Goal: Task Accomplishment & Management: Complete application form

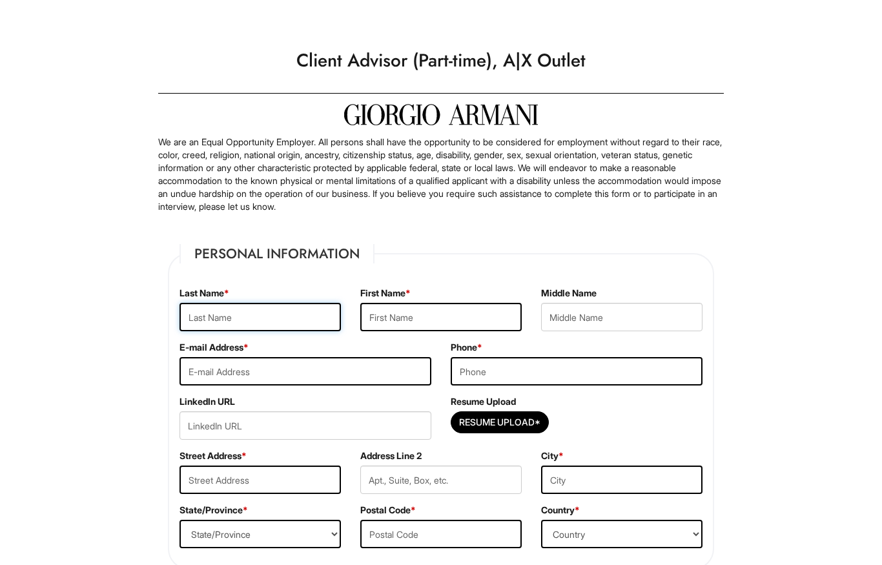
click at [264, 311] on input "text" at bounding box center [260, 317] width 161 height 28
type input "Verdin"
click at [426, 311] on input "text" at bounding box center [440, 317] width 161 height 28
type input "Jayleen"
click at [623, 299] on div "Middle Name" at bounding box center [622, 314] width 181 height 54
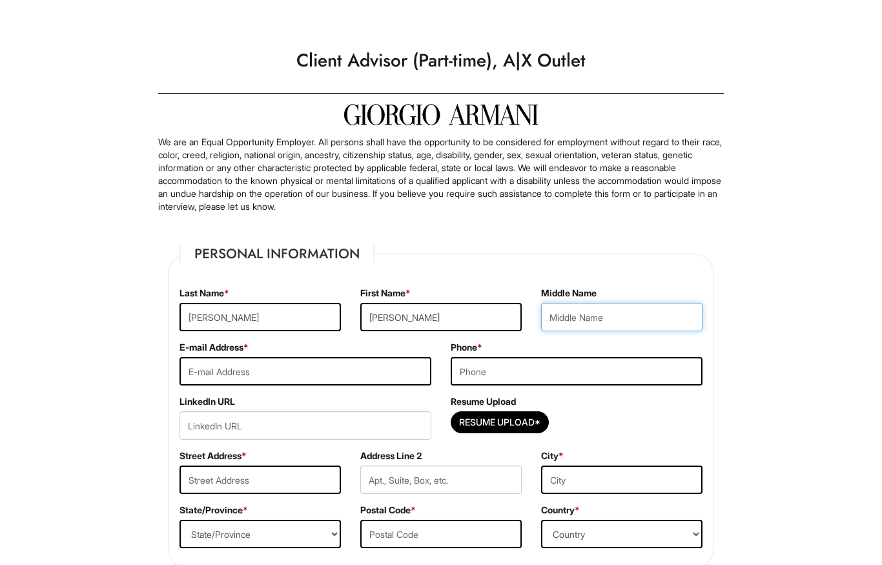
click at [625, 320] on input "text" at bounding box center [621, 317] width 161 height 28
click at [625, 322] on input "It" at bounding box center [621, 317] width 161 height 28
type input "Itxel"
click at [596, 382] on input "tel" at bounding box center [577, 371] width 252 height 28
type input "2109876527"
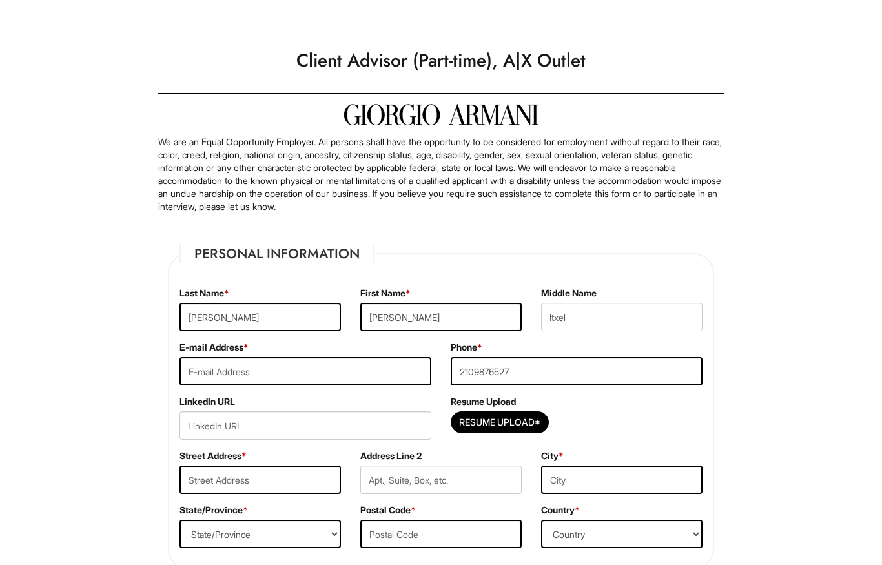
click at [344, 370] on input "email" at bounding box center [306, 371] width 252 height 28
type input "jayleenverdin@icloud.com"
click at [532, 427] on input "Resume Upload*" at bounding box center [499, 422] width 97 height 21
type input "C:\fakepath\Jayleen Verdin Resume.pdf.pdf"
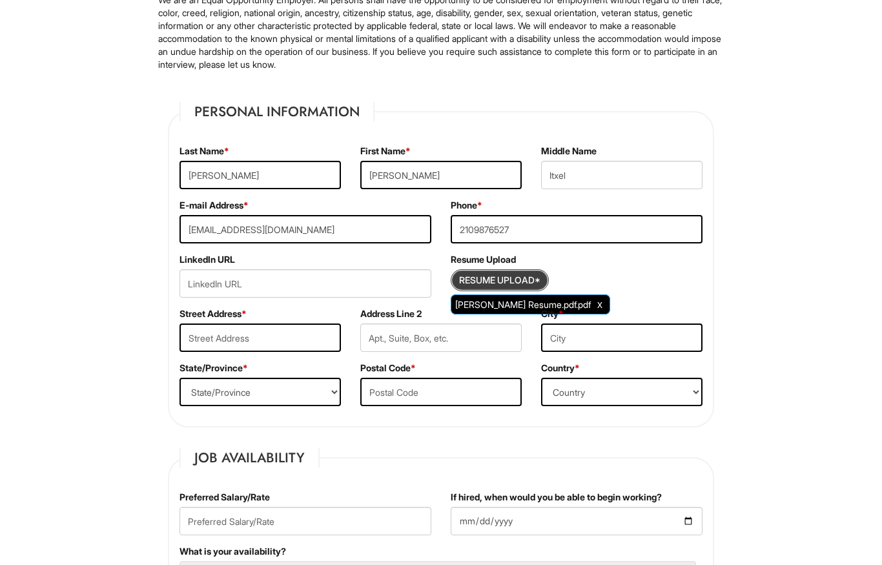
scroll to position [142, 0]
click at [230, 336] on input "text" at bounding box center [260, 338] width 161 height 28
type input "4391 Clairmont Dr"
click at [630, 342] on input "text" at bounding box center [621, 338] width 161 height 28
type input "san diego"
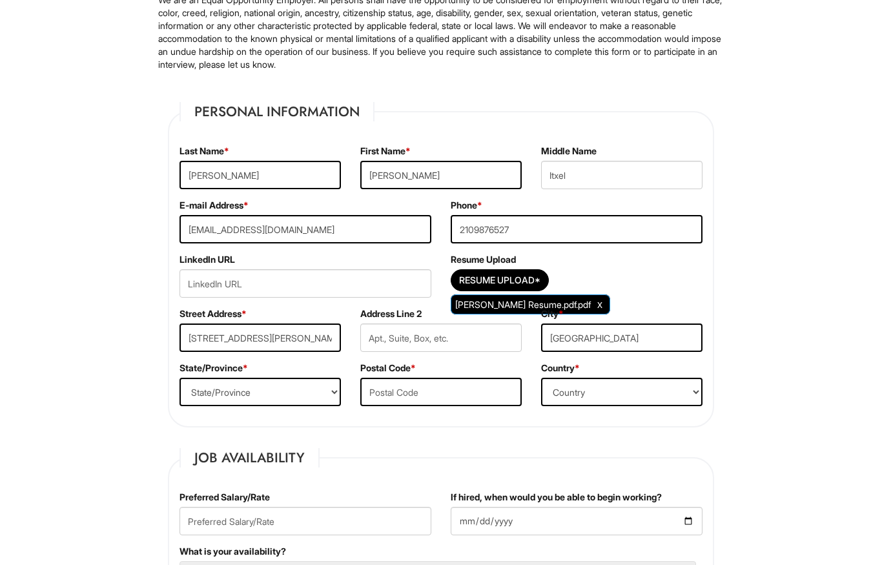
click at [620, 398] on select "Country Afghanistan Albania Algeria American Samoa Andorra Angola Anguilla Anta…" at bounding box center [621, 392] width 161 height 28
click at [639, 399] on select "Country Afghanistan Albania Algeria American Samoa Andorra Angola Anguilla Anta…" at bounding box center [621, 392] width 161 height 28
select select "United States of America"
click at [480, 393] on input "text" at bounding box center [440, 392] width 161 height 28
type input "92117"
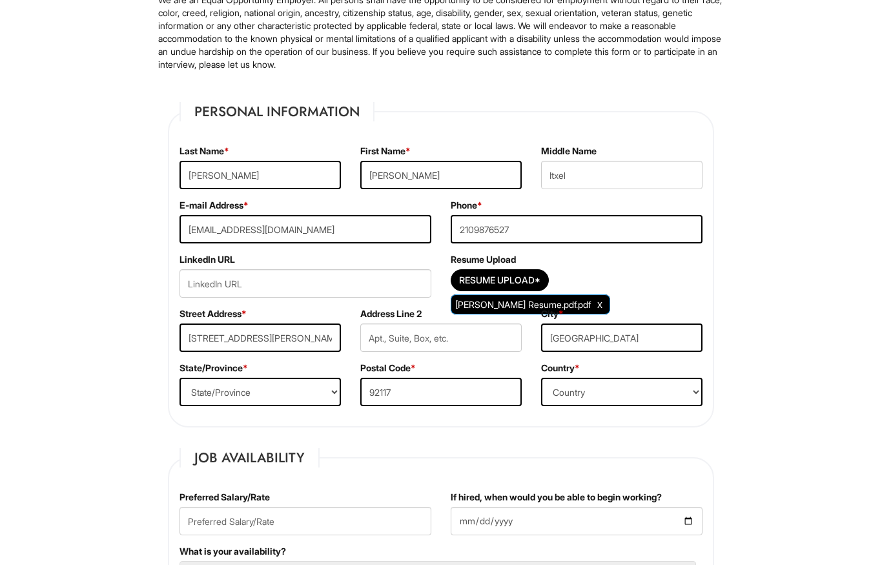
click at [216, 395] on select "State/Province ALABAMA ALASKA ARIZONA ARKANSAS CALIFORNIA COLORADO CONNECTICUT …" at bounding box center [260, 392] width 161 height 28
select select "CA"
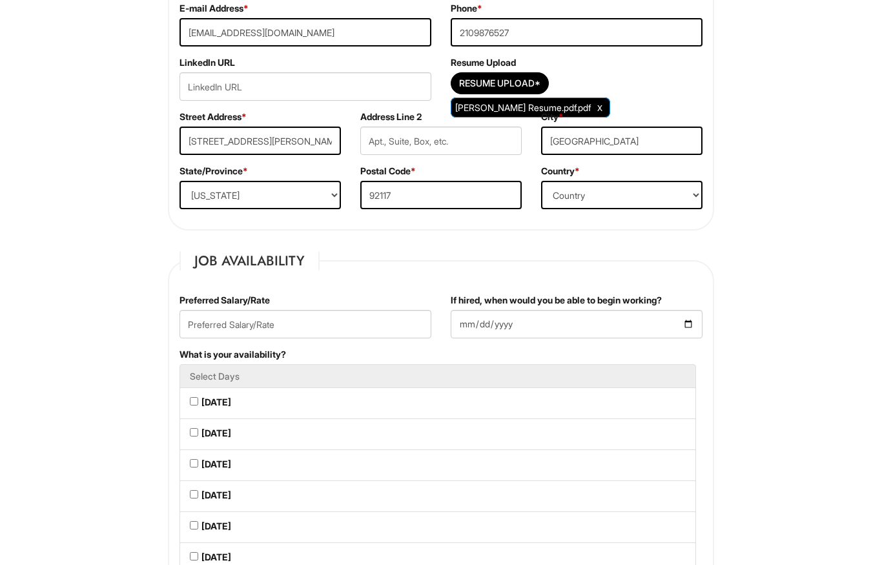
scroll to position [339, 0]
click at [200, 329] on input "text" at bounding box center [306, 324] width 252 height 28
type input "18.00"
click at [639, 337] on input "If hired, when would you be able to begin working?" at bounding box center [577, 324] width 252 height 28
type input "2025-09-08"
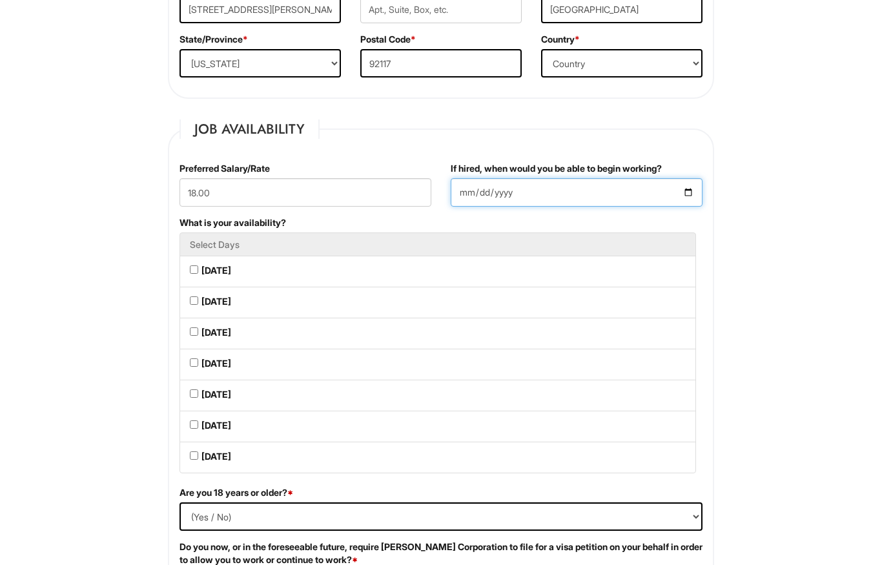
scroll to position [470, 0]
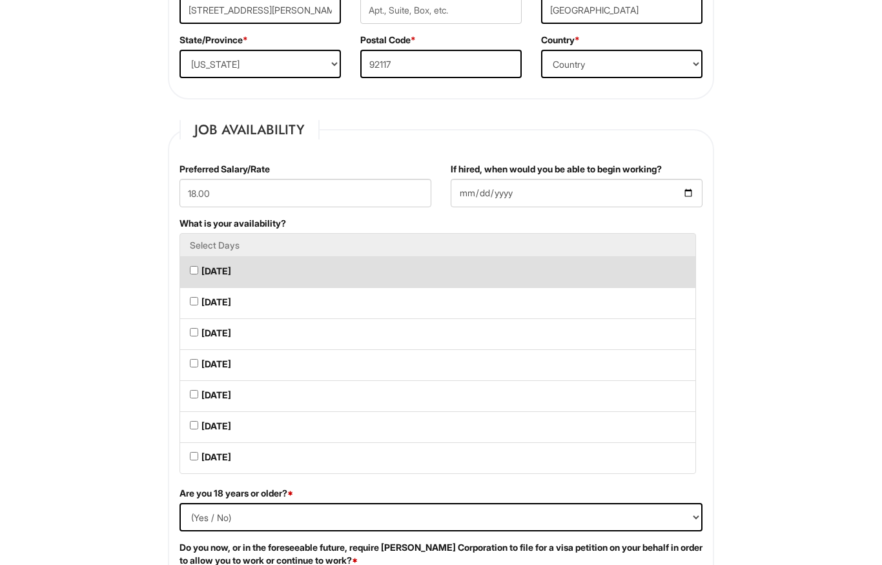
click at [198, 273] on Available_Monday "Monday" at bounding box center [194, 271] width 8 height 8
checkbox Available_Monday "true"
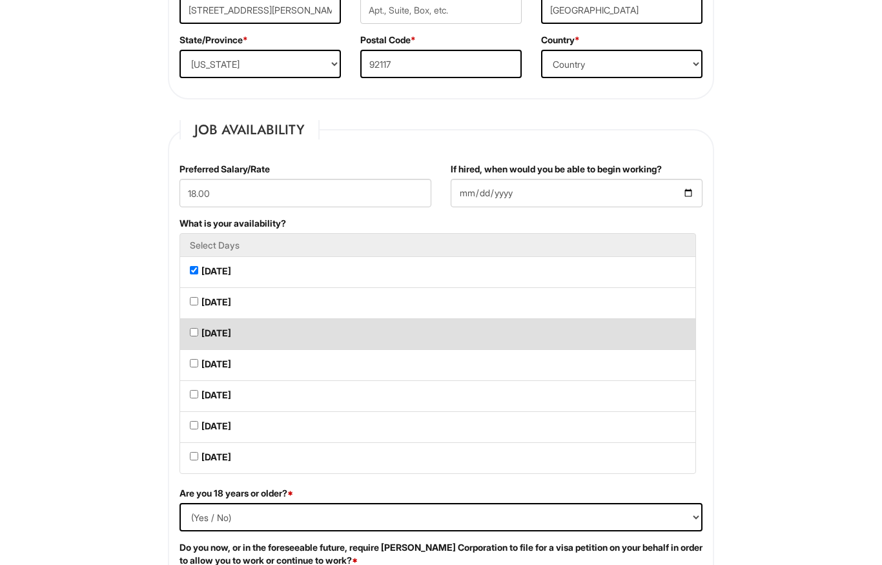
click at [541, 342] on li "Wednesday" at bounding box center [438, 335] width 517 height 32
click at [200, 324] on li "Wednesday" at bounding box center [438, 335] width 517 height 32
click at [204, 333] on label "Wednesday" at bounding box center [217, 333] width 30 height 13
click at [198, 333] on Available_Wednesday "Wednesday" at bounding box center [194, 333] width 8 height 8
checkbox Available_Wednesday "true"
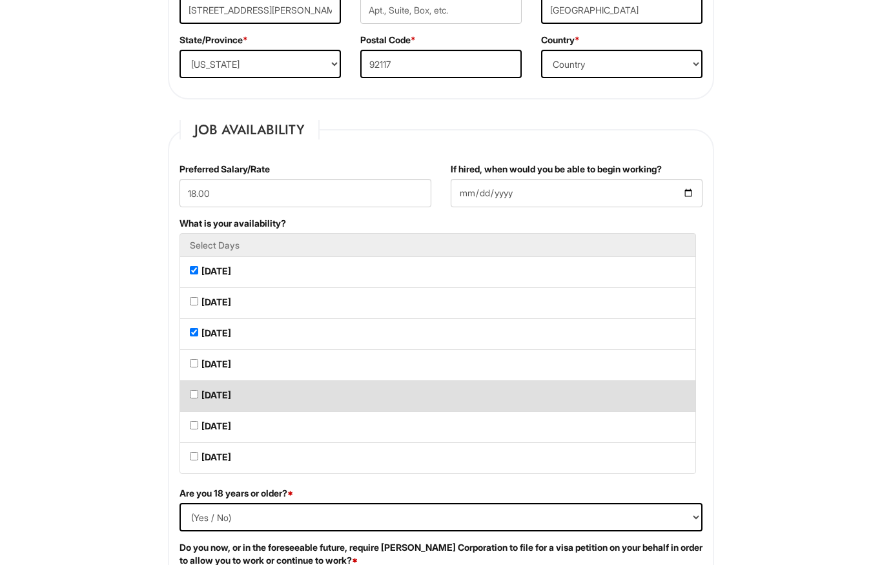
click at [194, 396] on Available_Friday "Friday" at bounding box center [194, 395] width 8 height 8
checkbox Available_Friday "true"
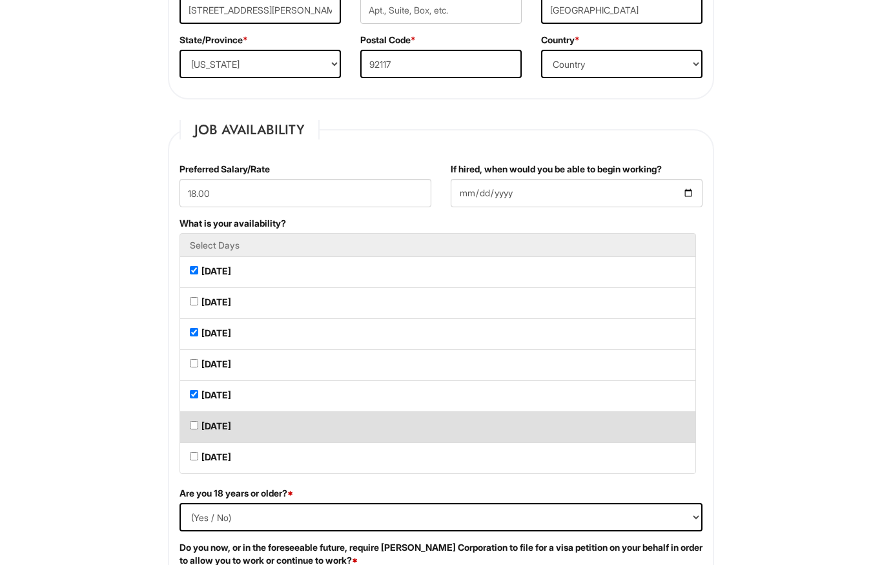
click at [196, 430] on Available_Saturday "Saturday" at bounding box center [194, 426] width 8 height 8
checkbox Available_Saturday "true"
click at [192, 461] on Available_Sunday "Sunday" at bounding box center [194, 457] width 8 height 8
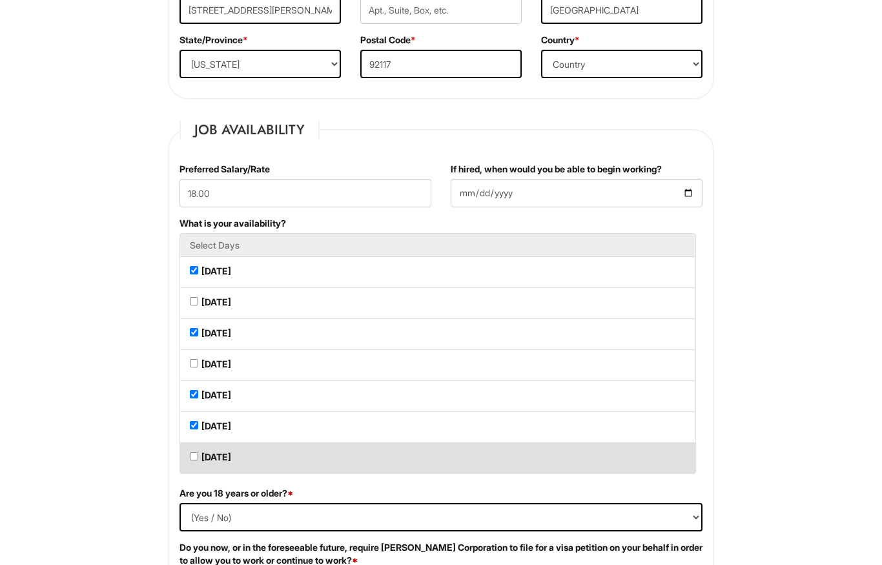
checkbox Available_Sunday "true"
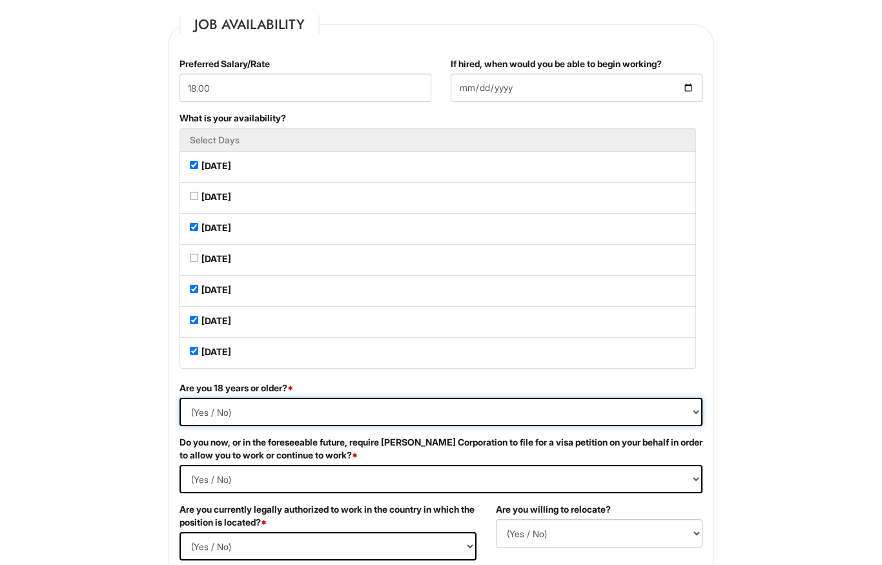
click at [659, 426] on select "(Yes / No) Yes No" at bounding box center [441, 413] width 523 height 28
select select "Yes"
click at [665, 493] on Required "(Yes / No) Yes No" at bounding box center [441, 479] width 523 height 28
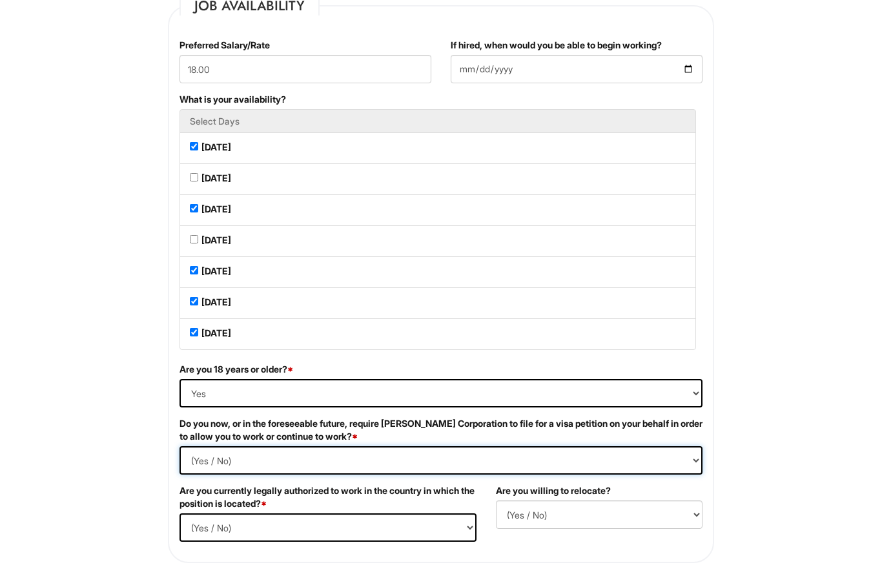
scroll to position [616, 0]
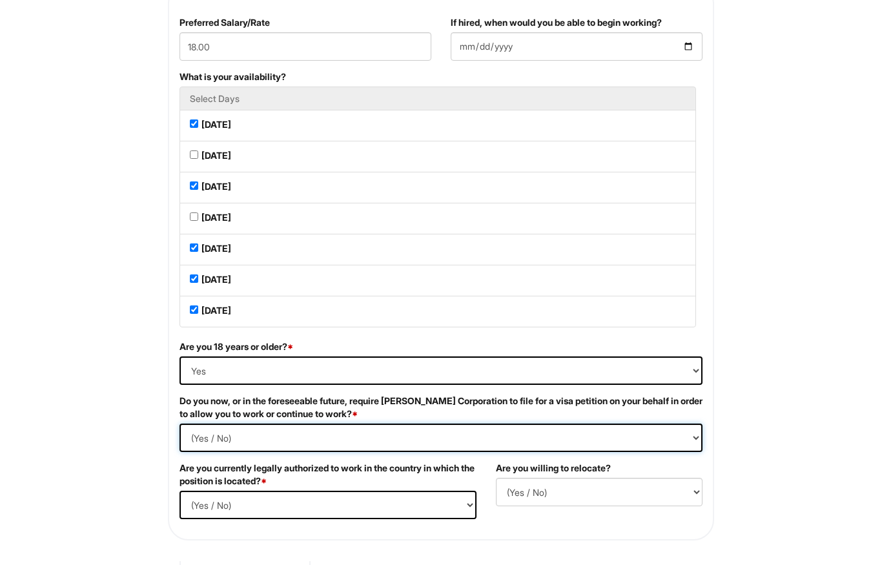
click at [659, 448] on Required "(Yes / No) Yes No" at bounding box center [441, 438] width 523 height 28
select Required "No"
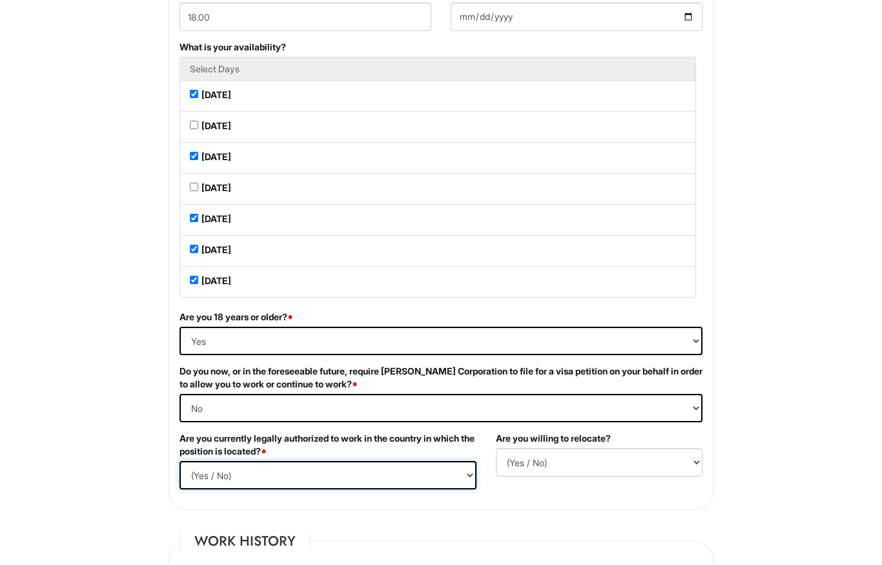
click at [200, 479] on select "(Yes / No) Yes No" at bounding box center [328, 476] width 297 height 28
select select "Yes"
click at [601, 475] on select "(Yes / No) No Yes" at bounding box center [599, 462] width 207 height 28
select select "N"
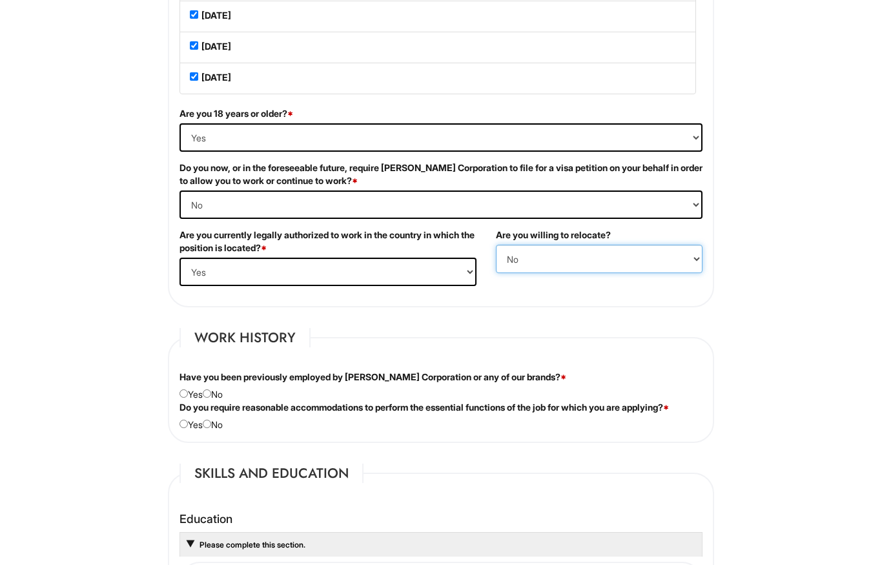
scroll to position [858, 0]
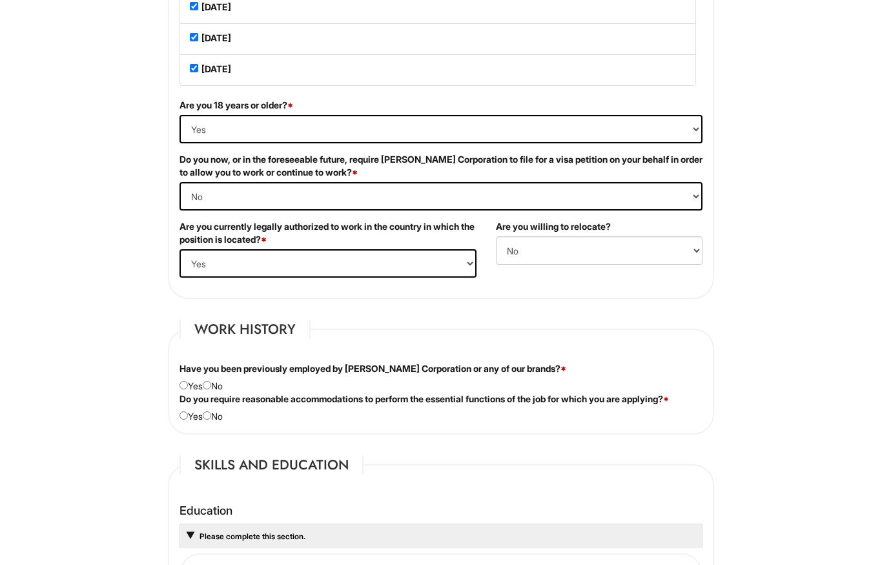
click at [211, 390] on input "radio" at bounding box center [207, 386] width 8 height 8
radio input "true"
click at [211, 420] on input "radio" at bounding box center [207, 415] width 8 height 8
radio input "true"
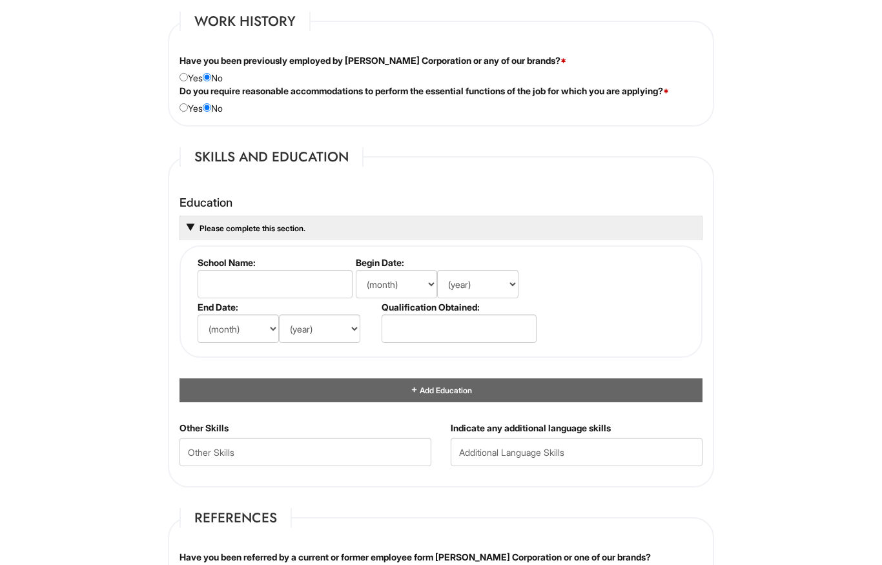
scroll to position [1201, 0]
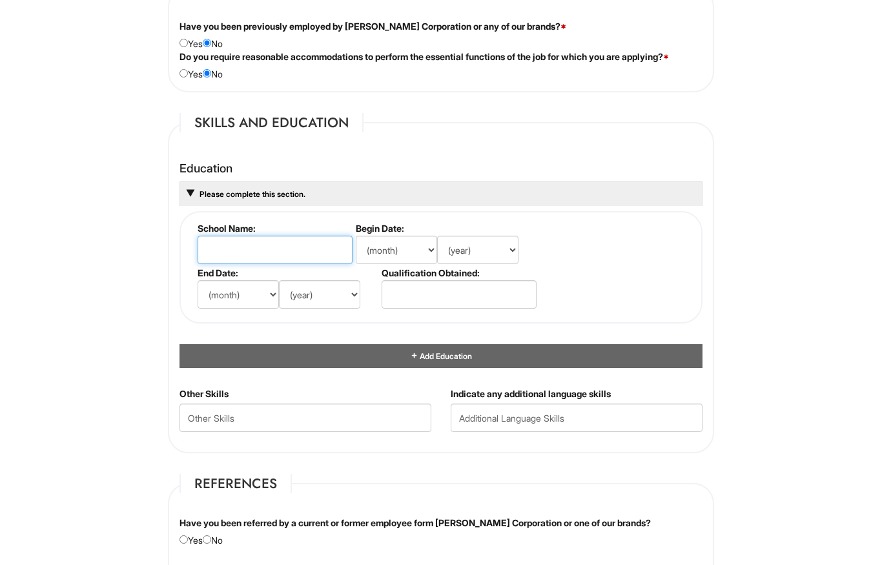
click at [318, 243] on input "text" at bounding box center [275, 250] width 155 height 28
type input "San Bernardino Valley College"
click at [399, 256] on select "(month) Jan Feb Mar Apr May Jun Jul Aug Sep Oct Nov Dec" at bounding box center [396, 250] width 81 height 28
select select "8"
click at [488, 264] on select "(year) 2029 2028 2027 2026 2025 2024 2023 2022 2021 2020 2019 2018 2017 2016 20…" at bounding box center [477, 250] width 81 height 28
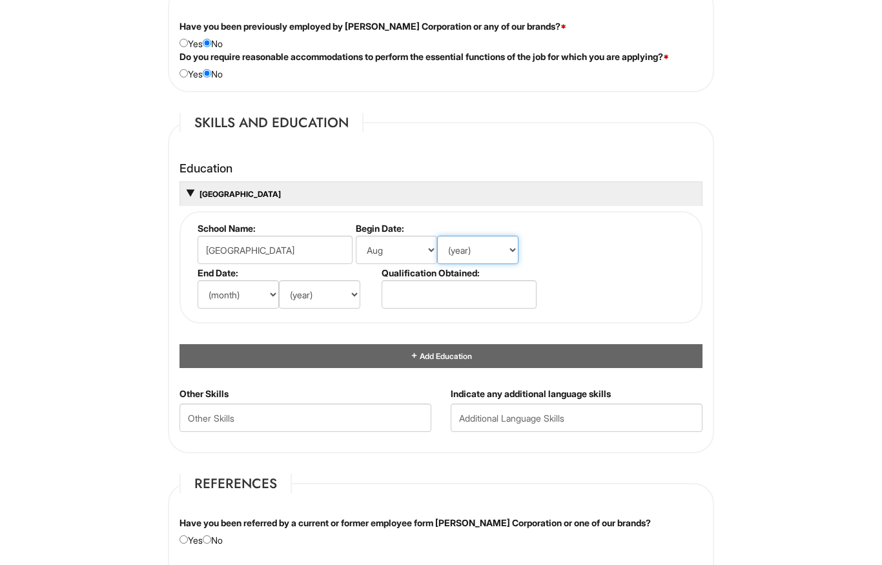
click at [475, 250] on select "(year) 2029 2028 2027 2026 2025 2024 2023 2022 2021 2020 2019 2018 2017 2016 20…" at bounding box center [477, 250] width 81 height 28
select select "2023"
click at [225, 307] on select "(month) Jan Feb Mar Apr May Jun Jul Aug Sep Oct Nov Dec" at bounding box center [238, 294] width 81 height 28
click at [253, 302] on select "(month) Jan Feb Mar Apr May Jun Jul Aug Sep Oct Nov Dec" at bounding box center [238, 294] width 81 height 28
select select "5"
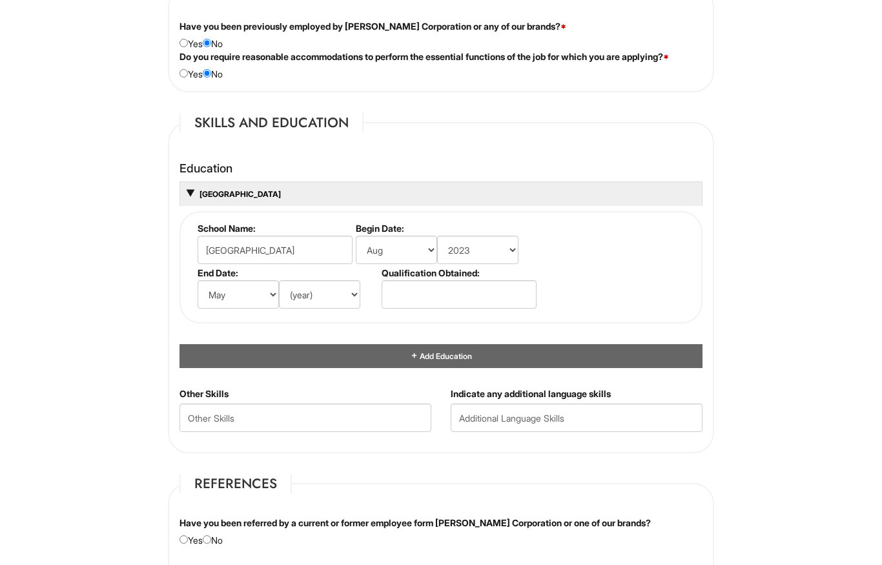
click at [309, 306] on select "(year) 2029 2028 2027 2026 2025 2024 2023 2022 2021 2020 2019 2018 2017 2016 20…" at bounding box center [319, 294] width 81 height 28
select select "2025"
click at [462, 308] on input "text" at bounding box center [459, 294] width 155 height 28
click at [603, 279] on fieldset "School Name: San Bernardino Valley College Begin Date: (month) Jan Feb Mar Apr …" at bounding box center [441, 267] width 523 height 112
click at [539, 426] on input "text" at bounding box center [577, 418] width 252 height 28
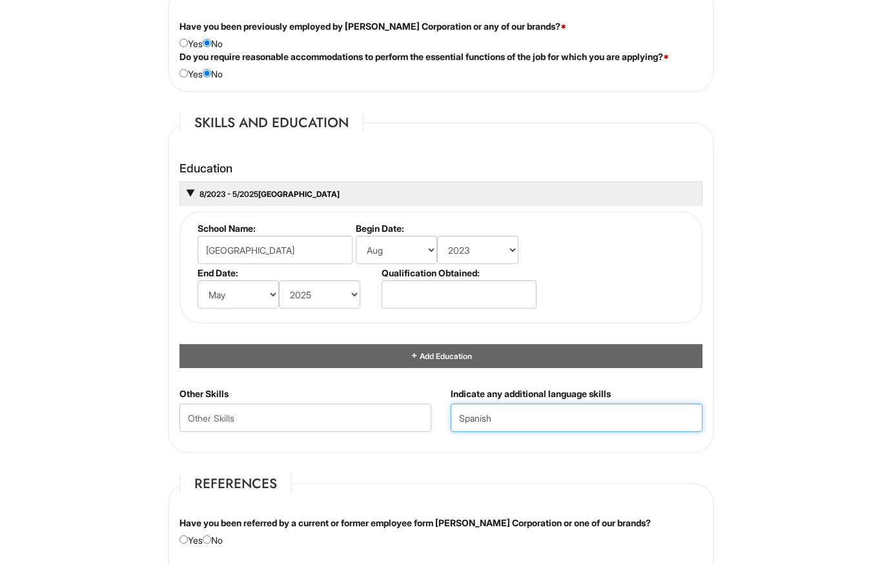
type input "Spanish"
click at [366, 418] on Skills "text" at bounding box center [306, 418] width 252 height 28
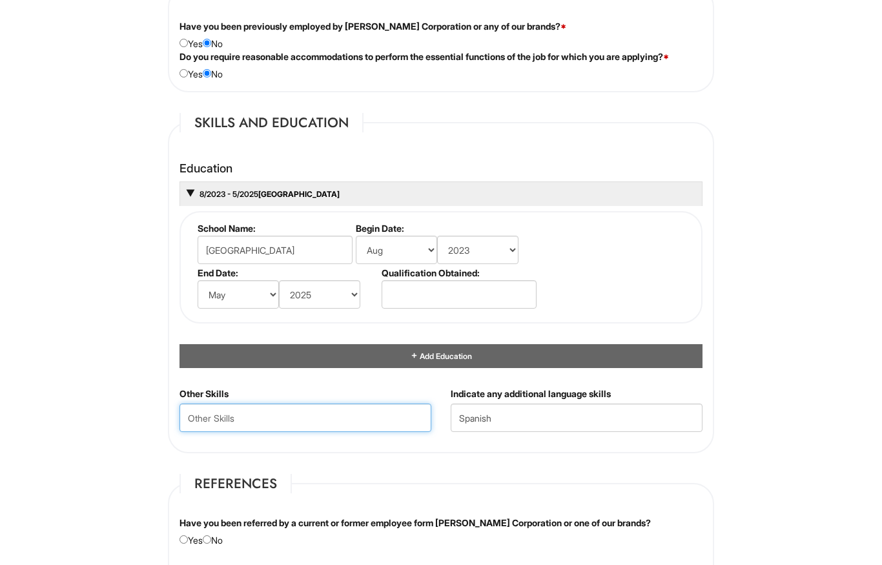
scroll to position [1199, 0]
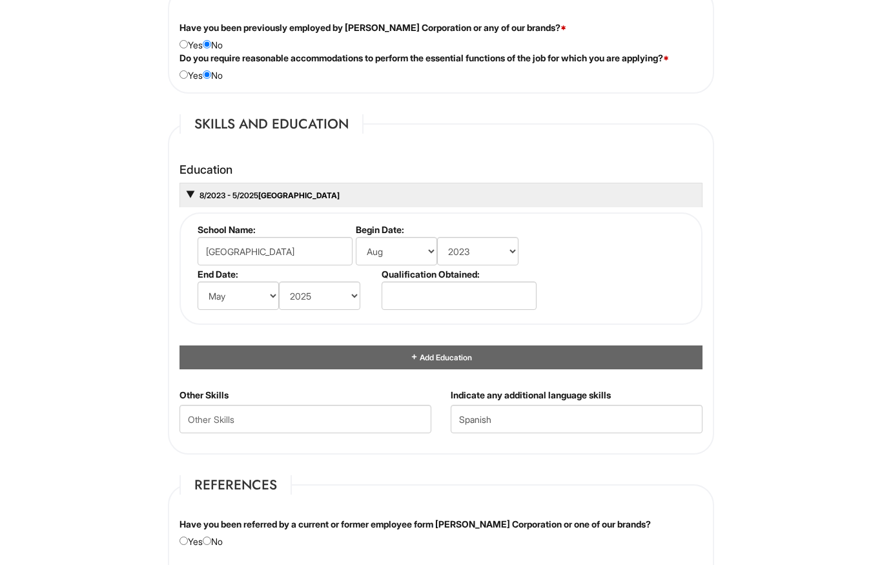
click at [772, 318] on html "Please Complete This Form 1 2 3 Client Advisor (Part-time), A|X Outlet PLEASE C…" at bounding box center [441, 172] width 882 height 2742
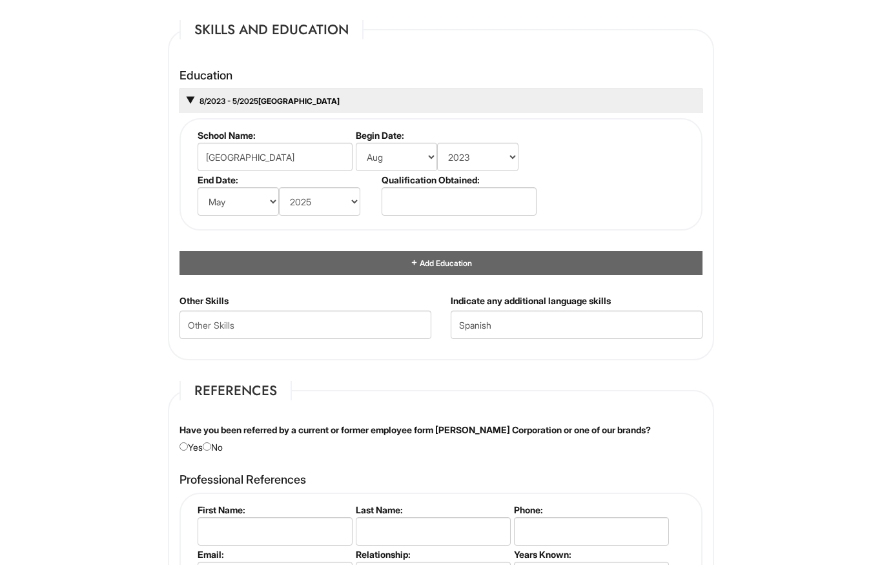
scroll to position [1307, 0]
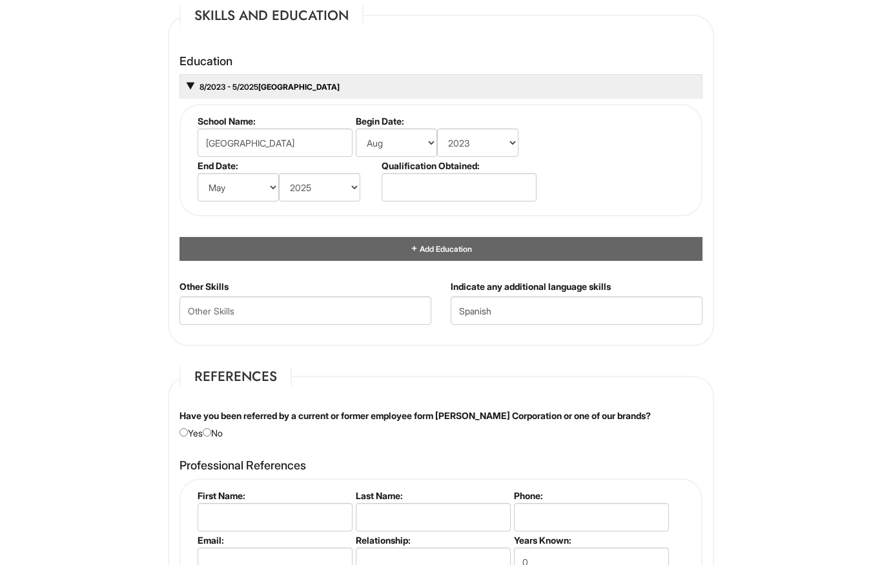
click at [211, 437] on input "radio" at bounding box center [207, 433] width 8 height 8
radio input "true"
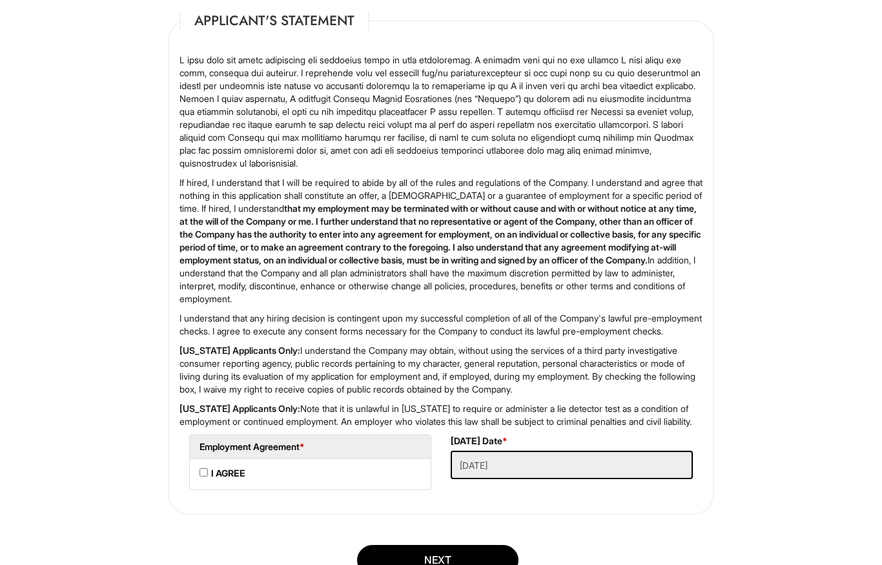
scroll to position [2213, 0]
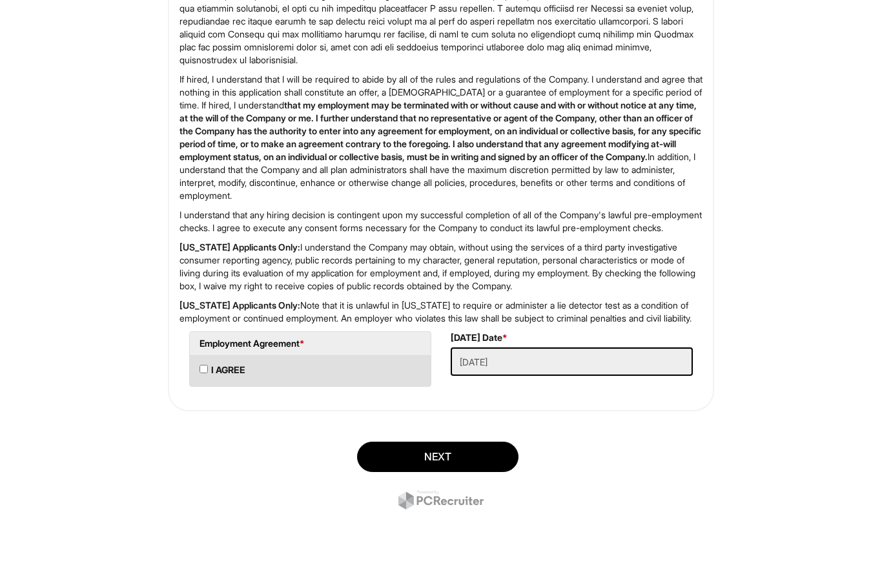
click at [205, 373] on AGREE "I AGREE" at bounding box center [204, 369] width 8 height 8
checkbox AGREE "true"
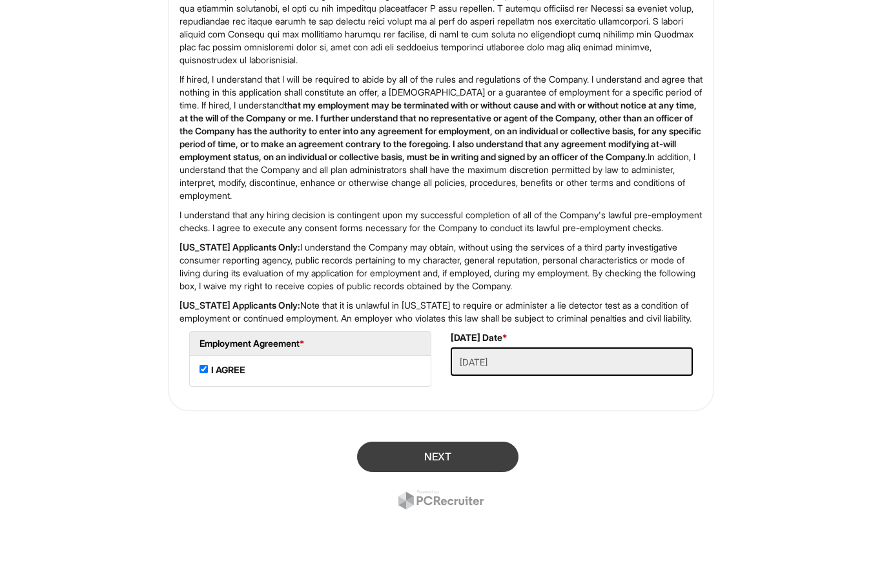
click at [477, 457] on button "Next" at bounding box center [437, 457] width 161 height 30
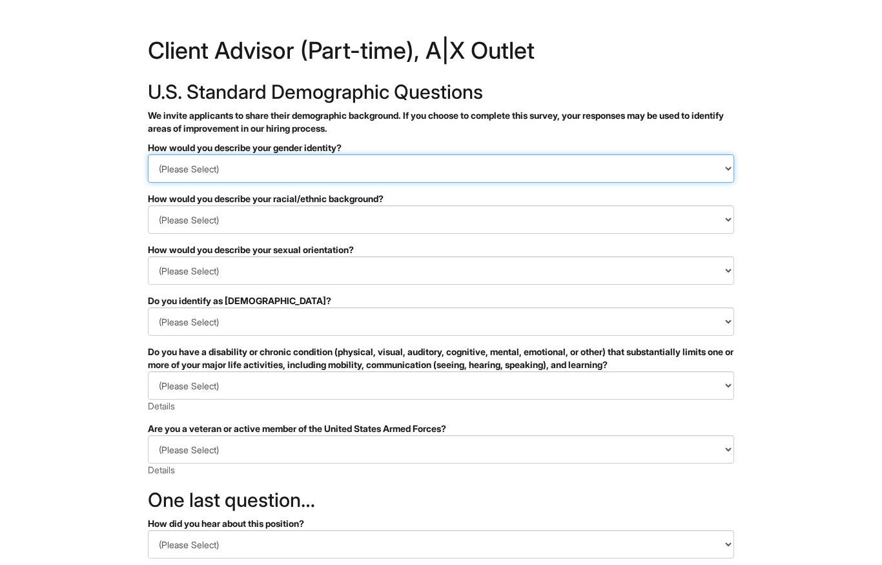
click at [576, 169] on select "(Please Select) Man Woman [DEMOGRAPHIC_DATA] I prefer to self-describe I don't …" at bounding box center [441, 168] width 586 height 28
select select "Woman"
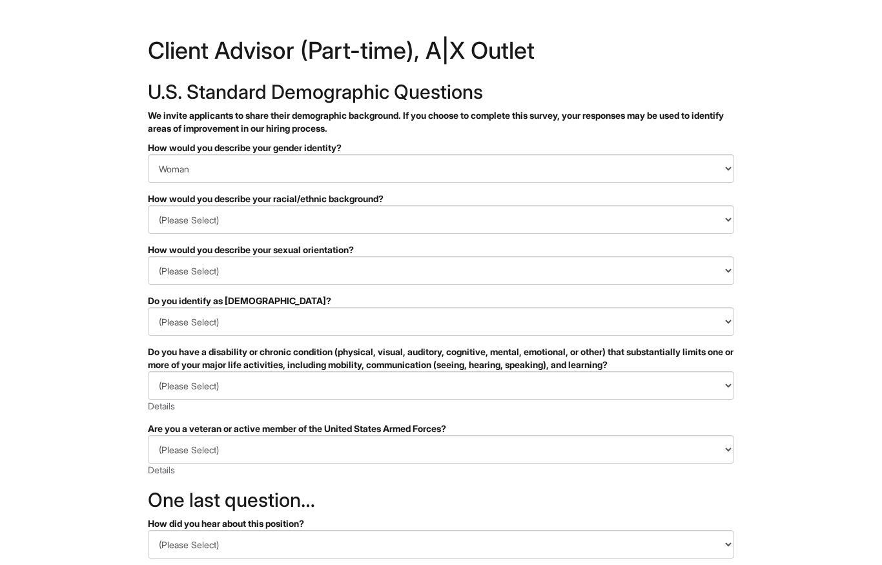
click at [499, 222] on select "(Please Select) [DEMOGRAPHIC_DATA] or of [DEMOGRAPHIC_DATA] descent [DEMOGRAPHI…" at bounding box center [441, 219] width 586 height 28
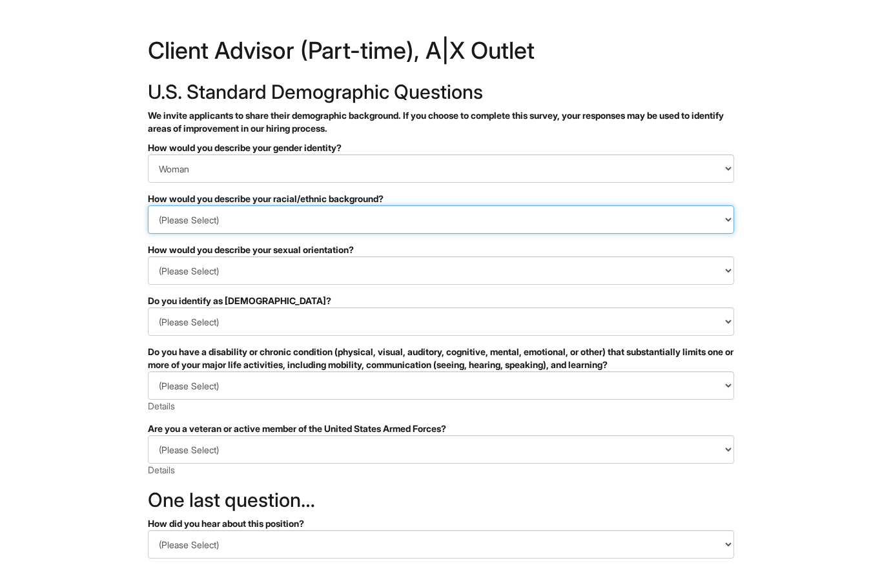
click at [500, 225] on select "(Please Select) [DEMOGRAPHIC_DATA] or of [DEMOGRAPHIC_DATA] descent [DEMOGRAPHI…" at bounding box center [441, 219] width 586 height 28
select select "White or European"
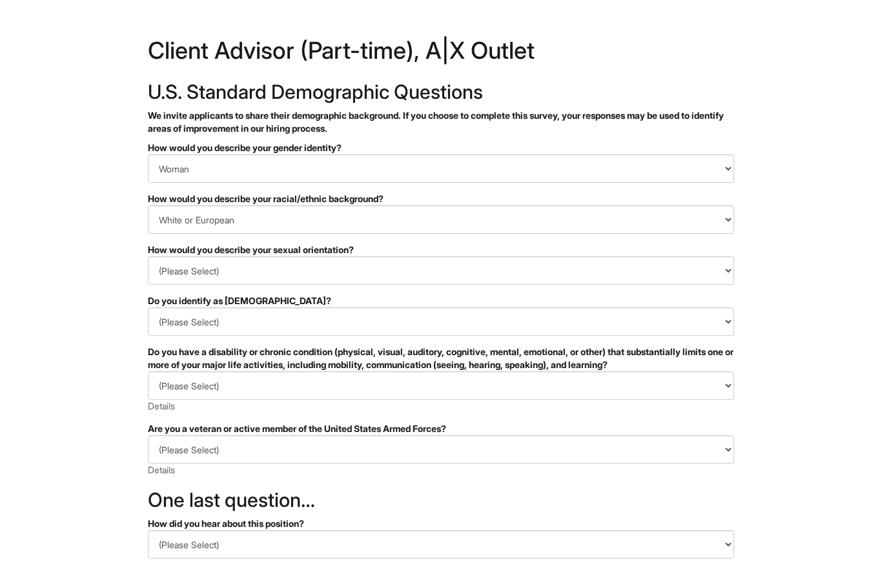
click at [508, 279] on select "(Please Select) [DEMOGRAPHIC_DATA] [DEMOGRAPHIC_DATA] and/or [DEMOGRAPHIC_DATA]…" at bounding box center [441, 270] width 586 height 28
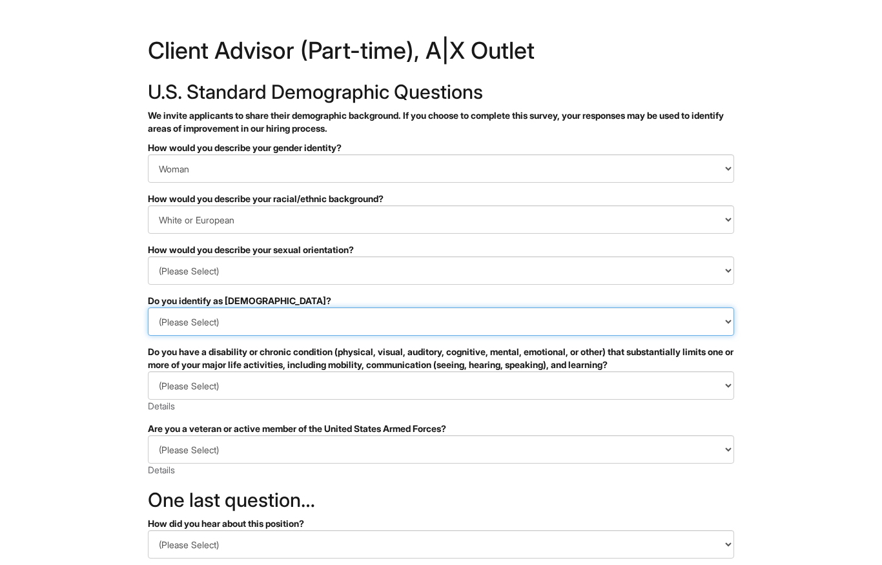
click at [167, 335] on select "(Please Select) Yes No I prefer to self-describe I don't wish to answer" at bounding box center [441, 321] width 586 height 28
click at [170, 311] on select "(Please Select) Yes No I prefer to self-describe I don't wish to answer" at bounding box center [441, 321] width 586 height 28
select select "No"
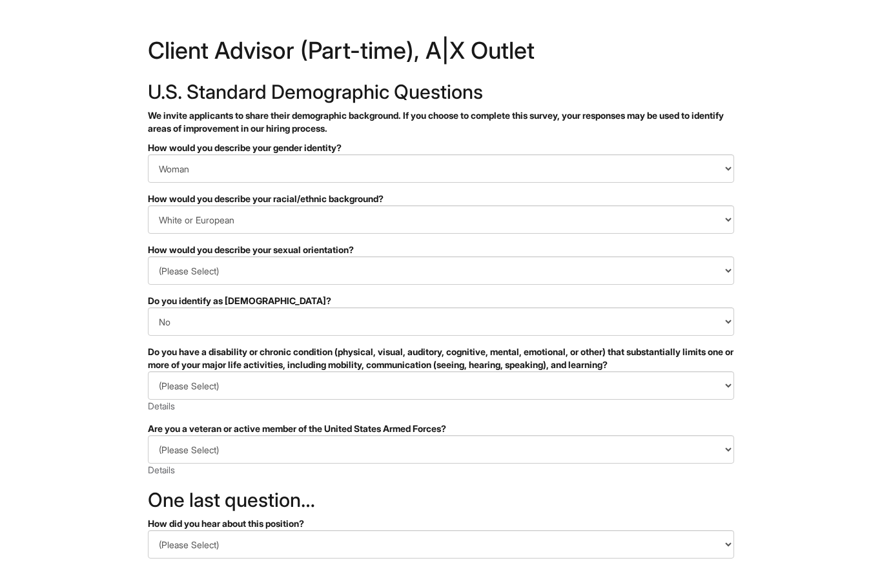
click at [161, 387] on select "(Please Select) YES, I HAVE A DISABILITY (or previously had a disability) NO, I…" at bounding box center [441, 385] width 586 height 28
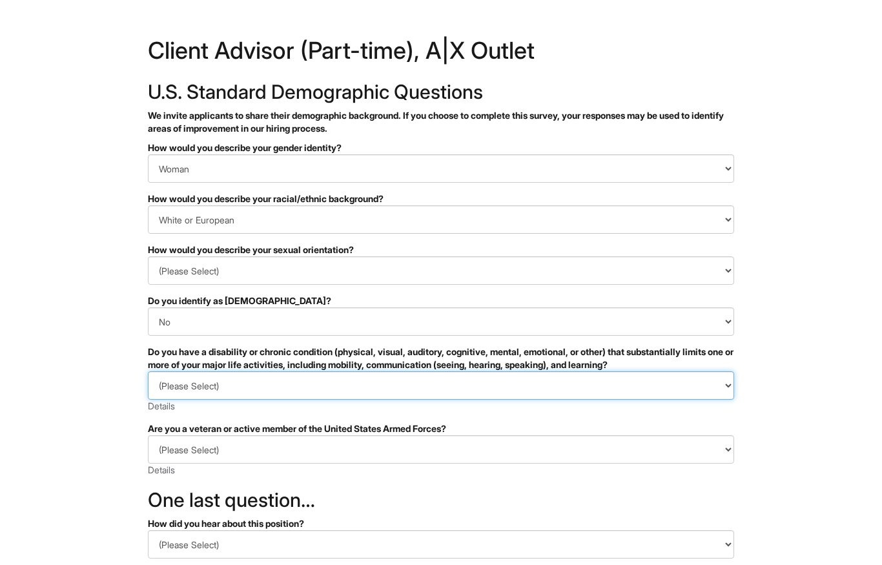
select select "NO, I DON'T HAVE A DISABILITY"
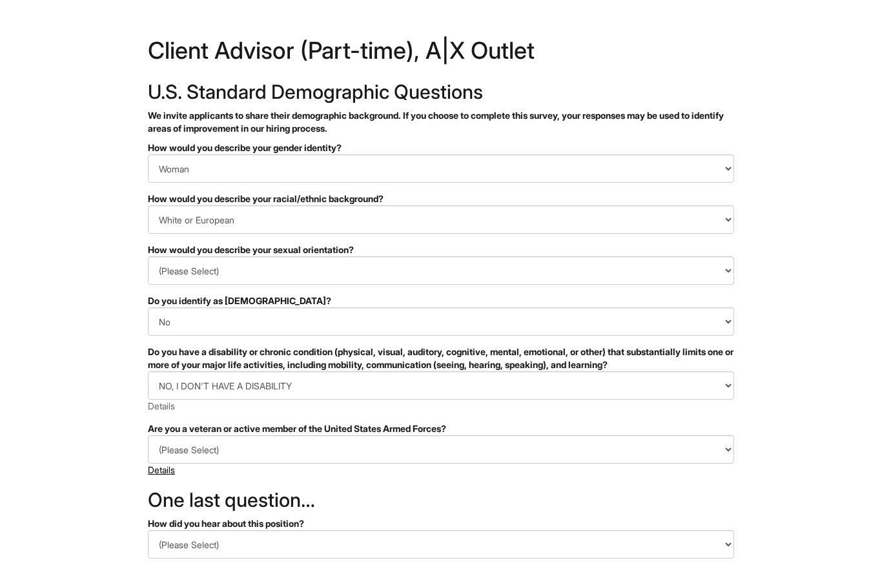
click at [175, 469] on link "Details" at bounding box center [161, 469] width 27 height 11
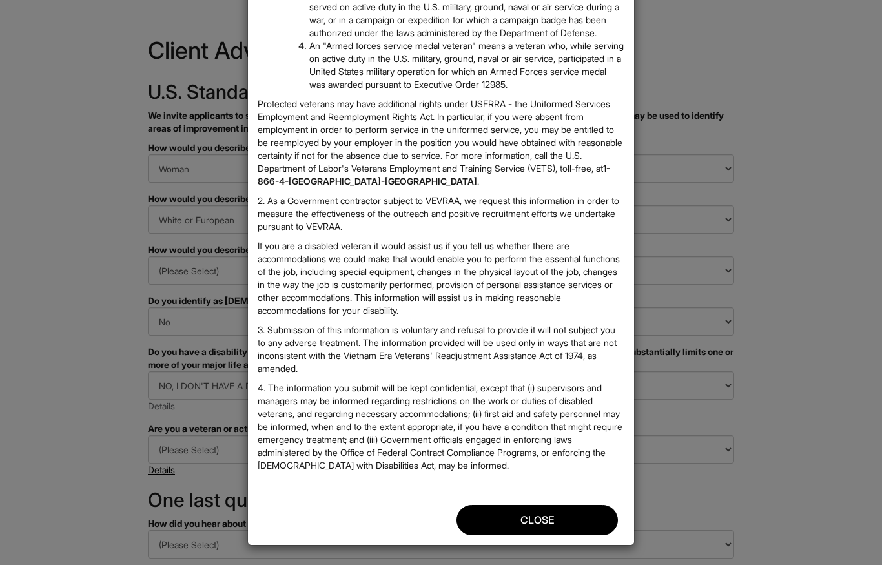
scroll to position [301, 0]
click at [496, 516] on button "Close" at bounding box center [537, 520] width 161 height 30
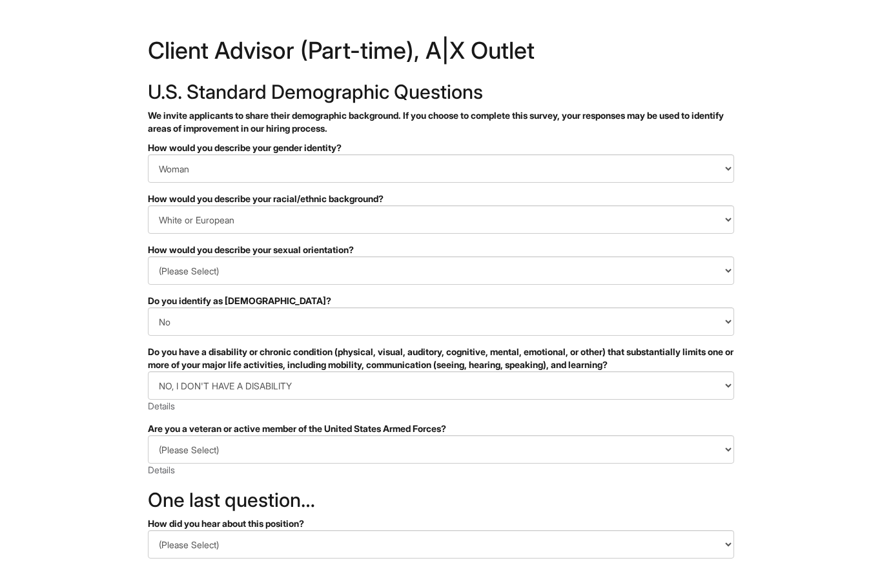
click at [178, 446] on select "(Please Select) I IDENTIFY AS ONE OR MORE OF THE CLASSIFICATIONS OF PROTECTED V…" at bounding box center [441, 449] width 586 height 28
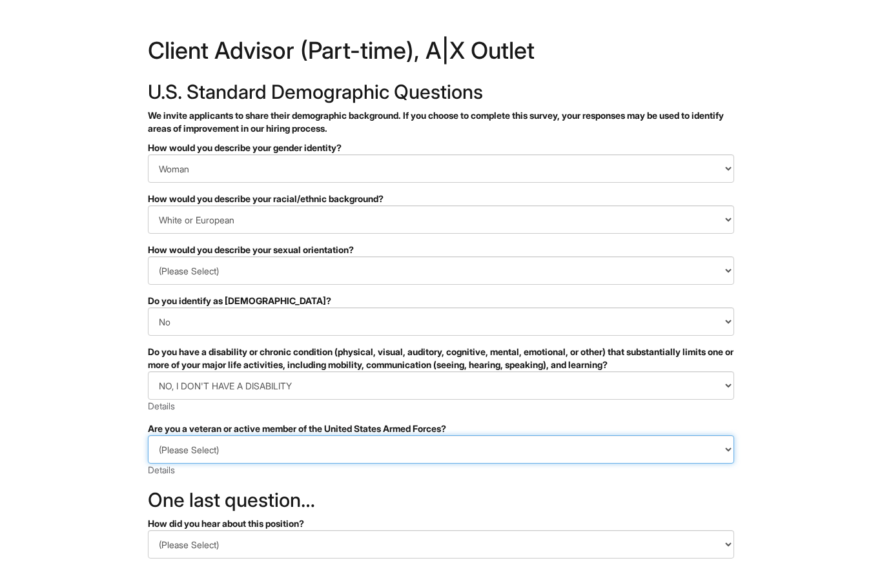
select select "I AM NOT A PROTECTED VETERAN"
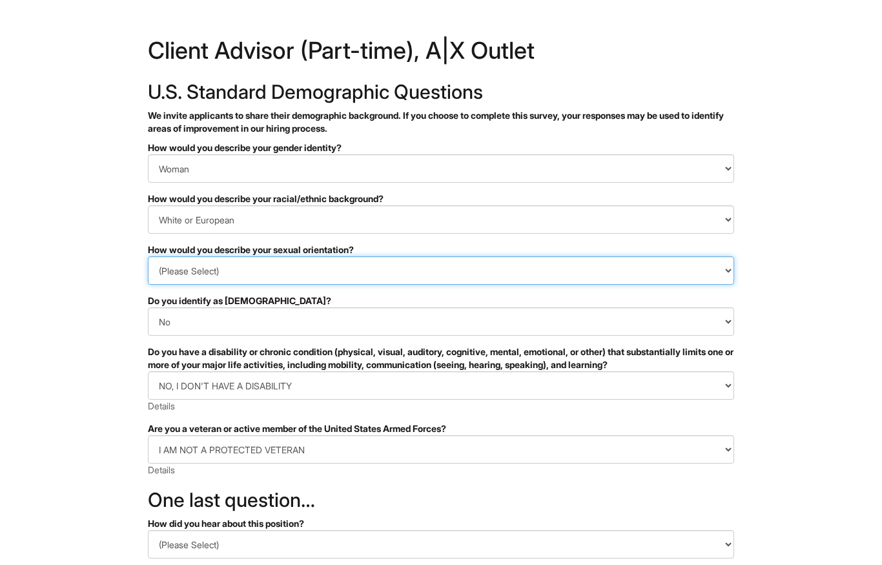
click at [171, 272] on select "(Please Select) [DEMOGRAPHIC_DATA] [DEMOGRAPHIC_DATA] and/or [DEMOGRAPHIC_DATA]…" at bounding box center [441, 270] width 586 height 28
select select "[DEMOGRAPHIC_DATA]"
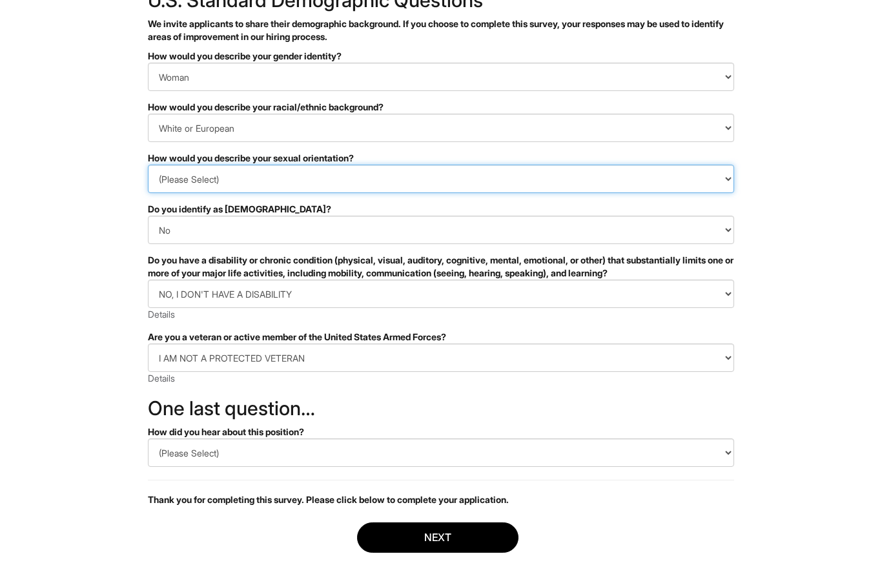
scroll to position [109, 0]
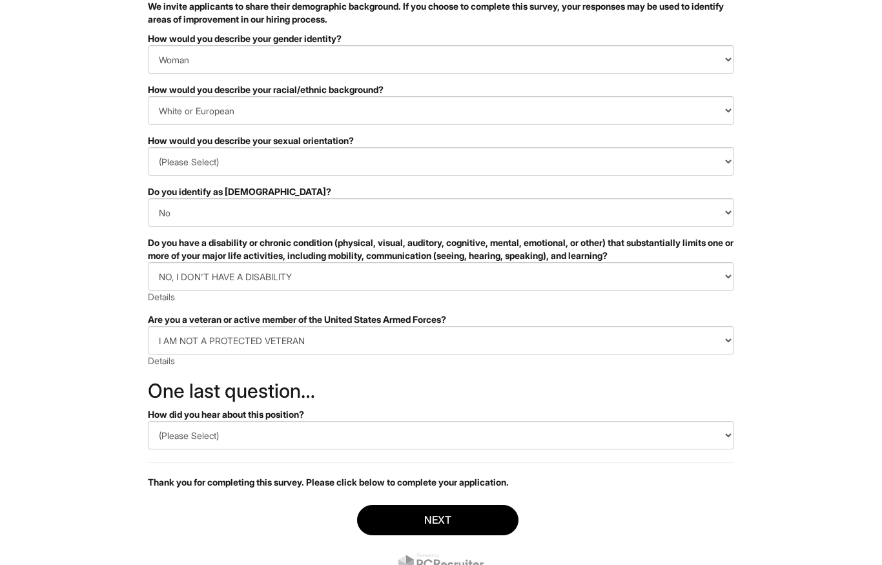
click at [168, 448] on select "(Please Select) CareerBuilder Indeed LinkedIn Monster Referral Other" at bounding box center [441, 436] width 586 height 28
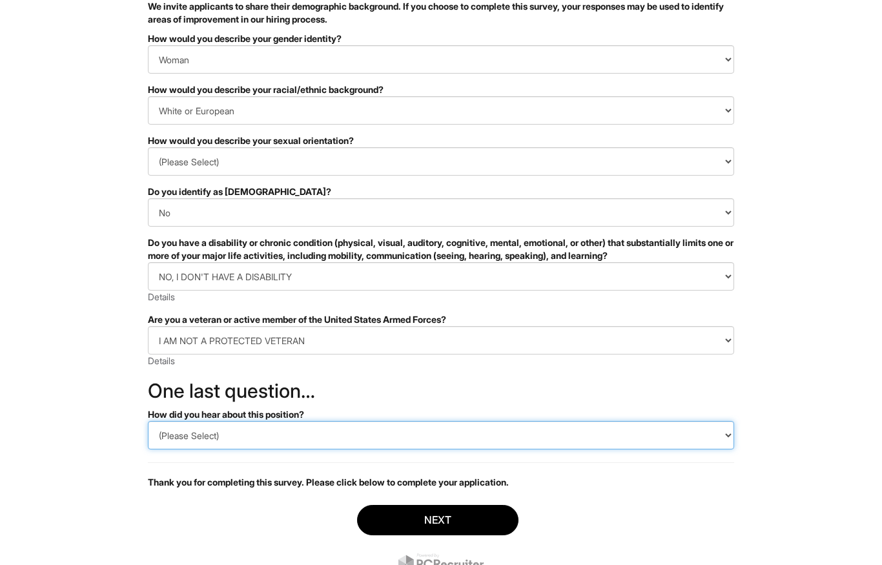
scroll to position [109, 0]
select select "LinkedIn"
click at [381, 515] on button "Next" at bounding box center [437, 520] width 161 height 30
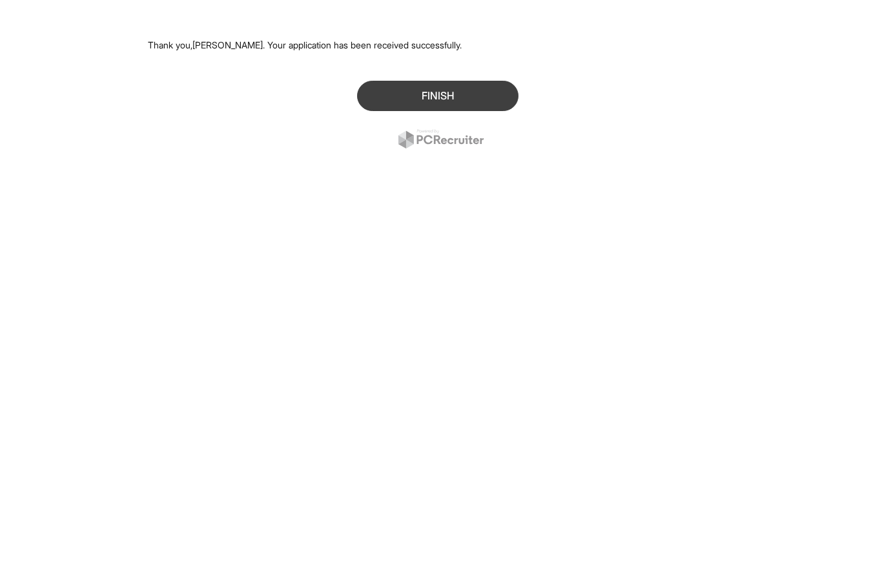
click at [391, 85] on button "Finish" at bounding box center [437, 96] width 161 height 30
